Goal: Answer question/provide support

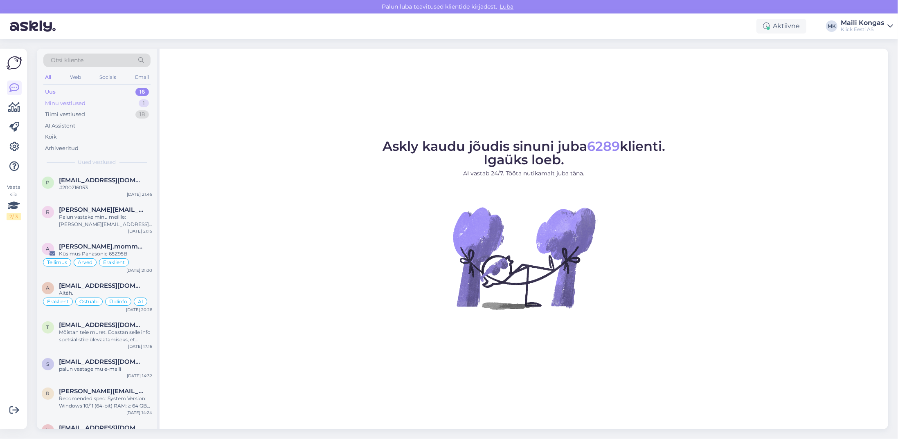
click at [82, 104] on div "Minu vestlused" at bounding box center [65, 103] width 41 height 8
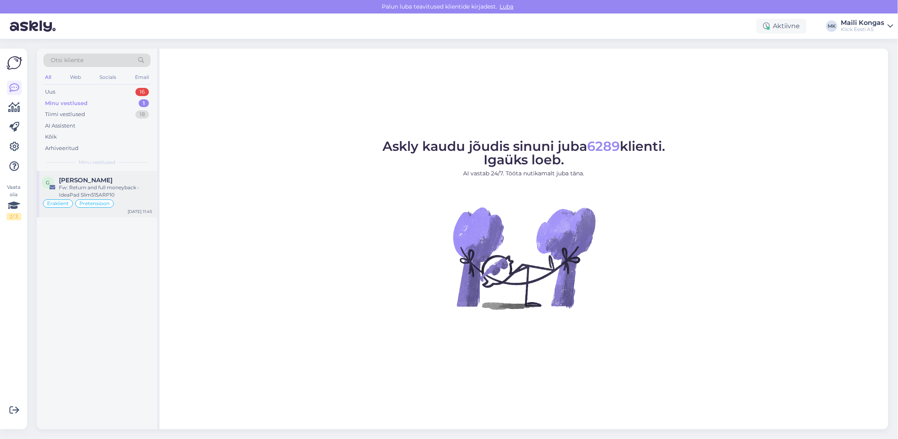
click at [89, 187] on div "Fw: Return and full moneyback - IdeaPad Slim515ARP10" at bounding box center [105, 191] width 93 height 15
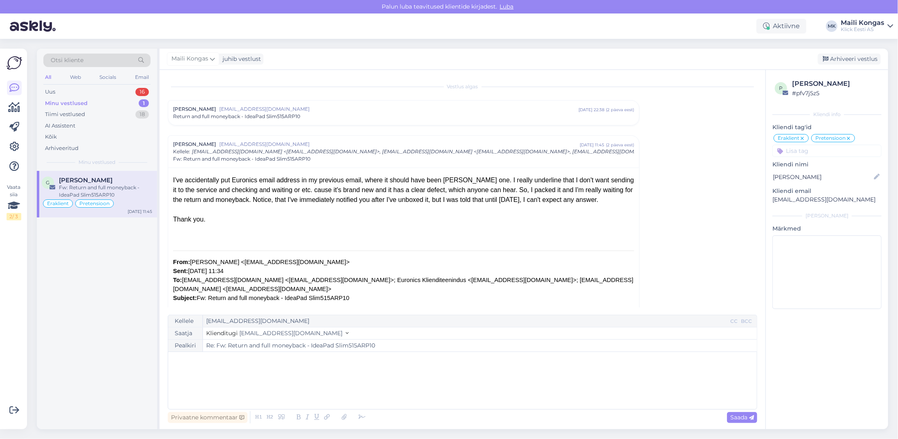
click at [215, 417] on div "Privaatne kommentaar" at bounding box center [208, 417] width 80 height 11
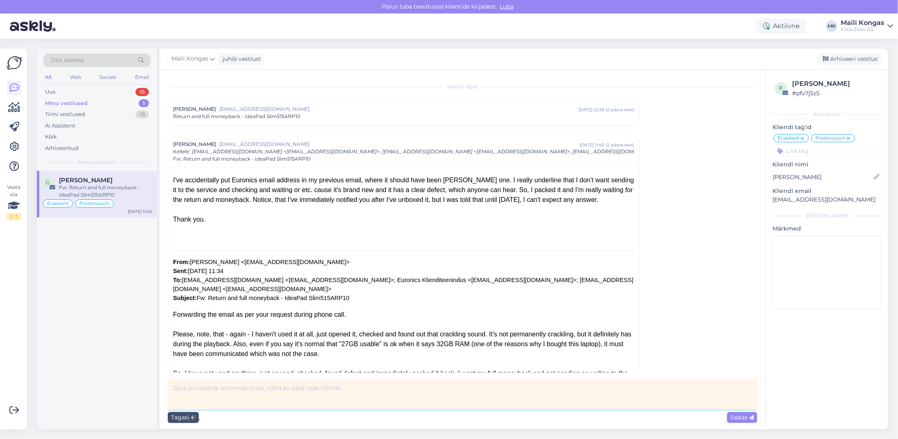
click at [232, 396] on textarea at bounding box center [463, 395] width 590 height 30
type textarea "V"
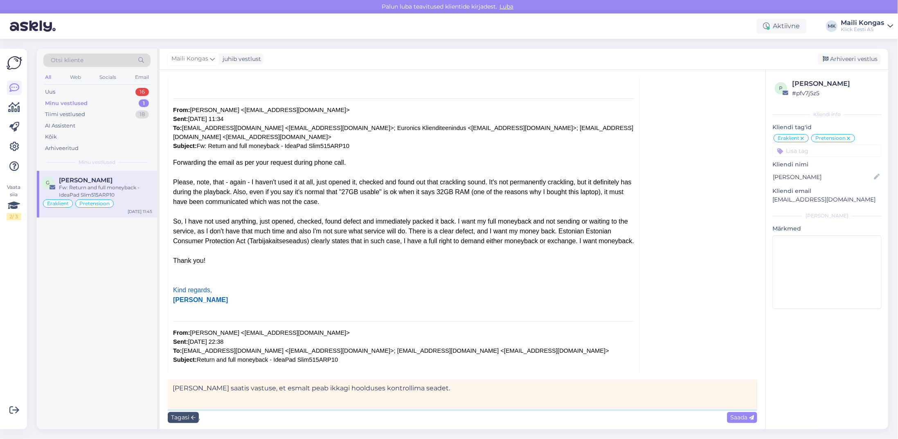
scroll to position [164, 0]
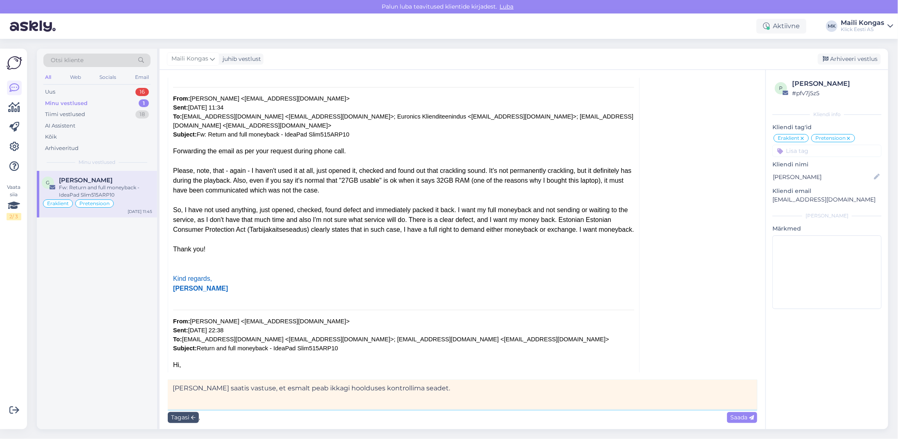
click at [220, 389] on textarea "[PERSON_NAME] saatis vastuse, et esmalt peab ikkagi hoolduses kontrollima seade…" at bounding box center [463, 395] width 590 height 30
drag, startPoint x: 218, startPoint y: 388, endPoint x: 226, endPoint y: 376, distance: 15.0
click at [218, 388] on textarea "[PERSON_NAME] saatis vastuse, et esmalt peab ikkagi hoolduses kontrollima seade…" at bounding box center [463, 395] width 590 height 30
click at [456, 394] on textarea "[PERSON_NAME] saatis [PERSON_NAME] vastuse, et esmalt peab ikkagi hoolduses kon…" at bounding box center [463, 395] width 590 height 30
drag, startPoint x: 234, startPoint y: 389, endPoint x: 218, endPoint y: 390, distance: 16.0
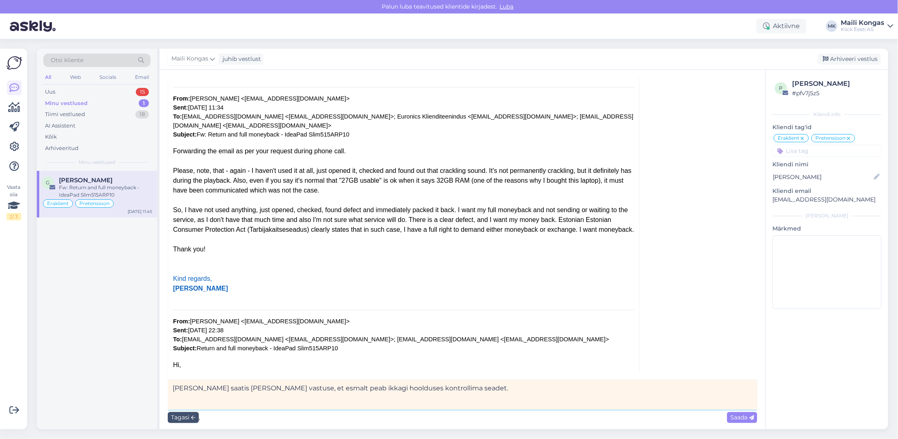
click at [218, 390] on textarea "[PERSON_NAME] saatis [PERSON_NAME] vastuse, et esmalt peab ikkagi hoolduses kon…" at bounding box center [463, 395] width 590 height 30
type textarea "[PERSON_NAME] saatis just gmailist vastuse, et esmalt peab ikkagi hoolduses kon…"
click at [745, 419] on span "Saada" at bounding box center [742, 417] width 24 height 7
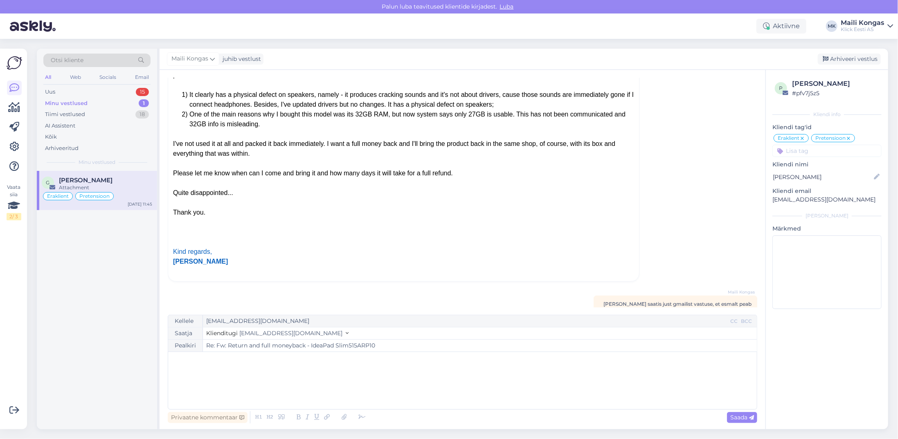
scroll to position [484, 0]
click at [858, 59] on div "Arhiveeri vestlus" at bounding box center [849, 59] width 63 height 11
